Goal: Find specific fact: Find specific fact

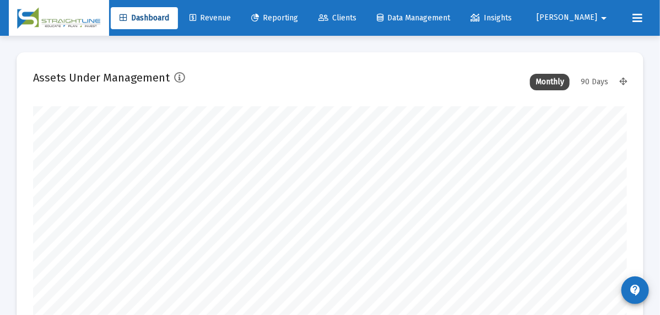
scroll to position [220, 594]
click at [356, 15] on span "Clients" at bounding box center [337, 17] width 38 height 9
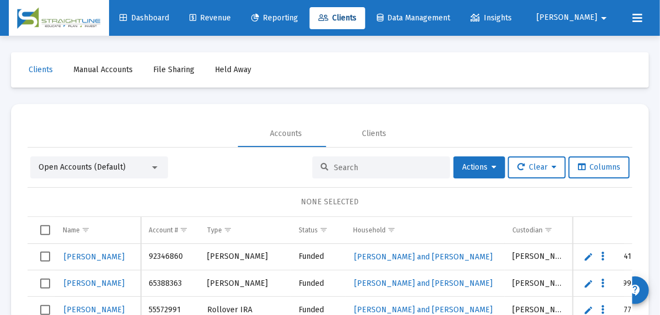
click at [347, 169] on input at bounding box center [388, 167] width 108 height 9
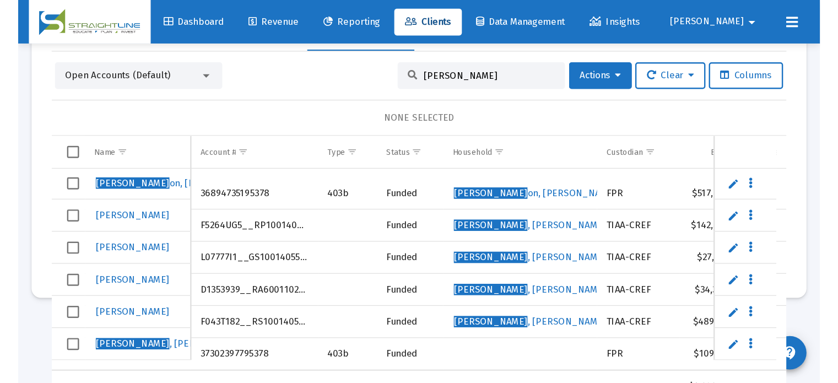
scroll to position [52, 0]
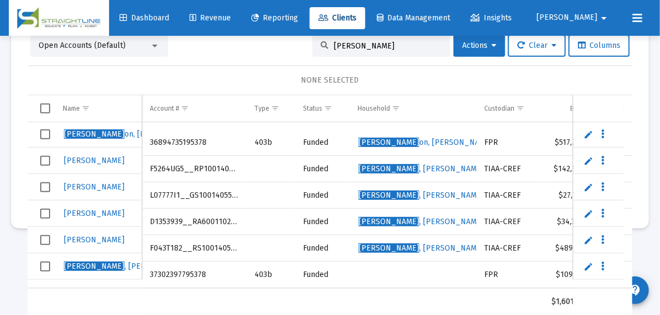
type input "[PERSON_NAME]"
drag, startPoint x: 147, startPoint y: 265, endPoint x: 208, endPoint y: 276, distance: 62.6
click at [208, 276] on td "37302397795378" at bounding box center [194, 275] width 104 height 26
copy td "37302397795378"
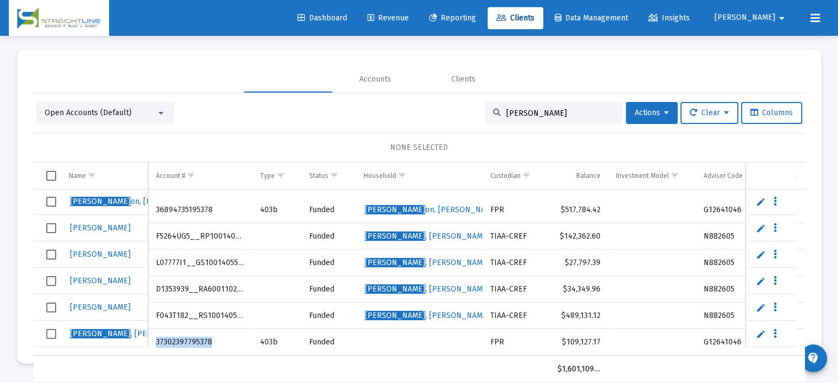
scroll to position [2, 0]
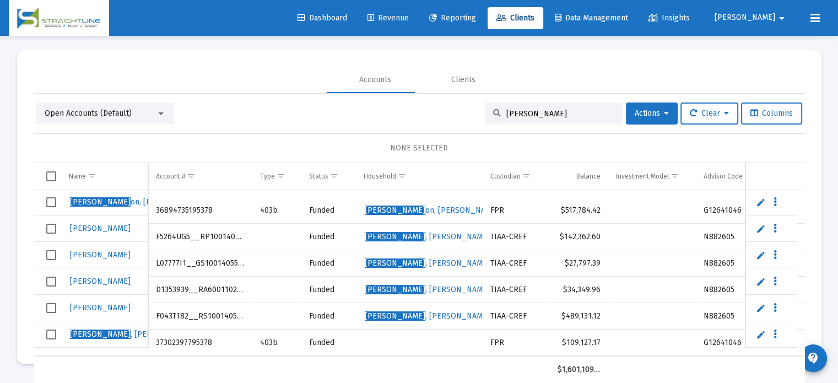
click at [593, 315] on td "$109,127.17" at bounding box center [579, 342] width 58 height 26
drag, startPoint x: 568, startPoint y: 334, endPoint x: 600, endPoint y: 335, distance: 32.0
click at [600, 315] on td "$109,127.17" at bounding box center [579, 342] width 58 height 26
copy td "109,127.17"
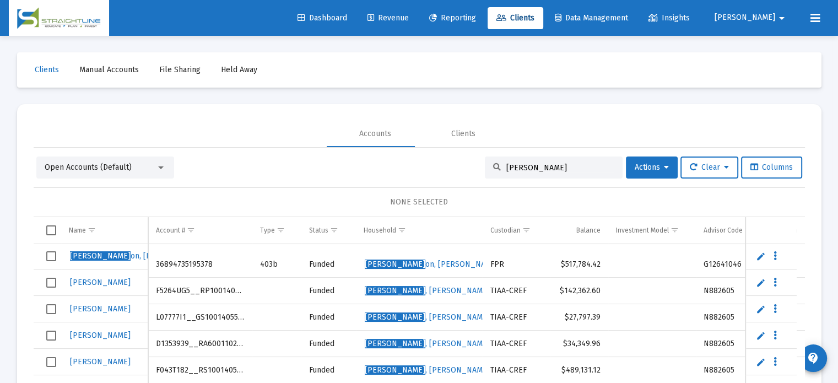
scroll to position [0, 0]
